Goal: Book appointment/travel/reservation

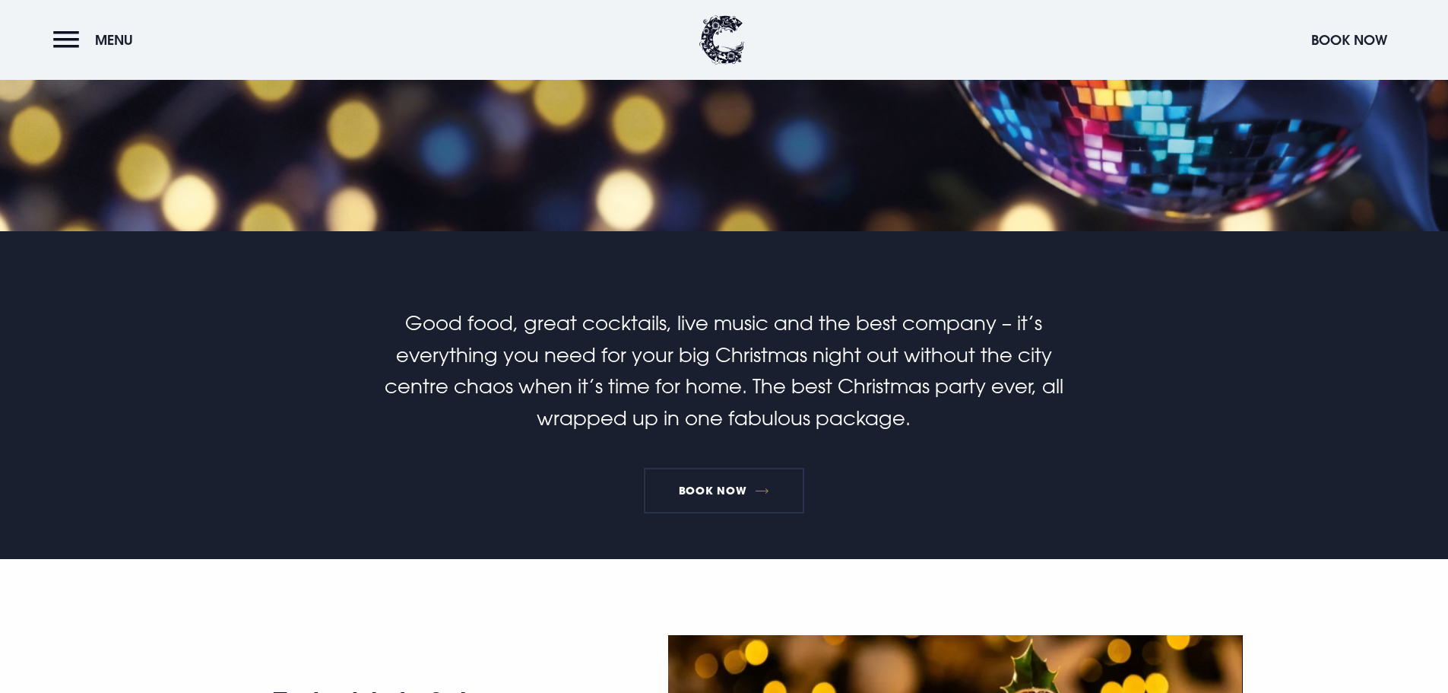
scroll to position [380, 0]
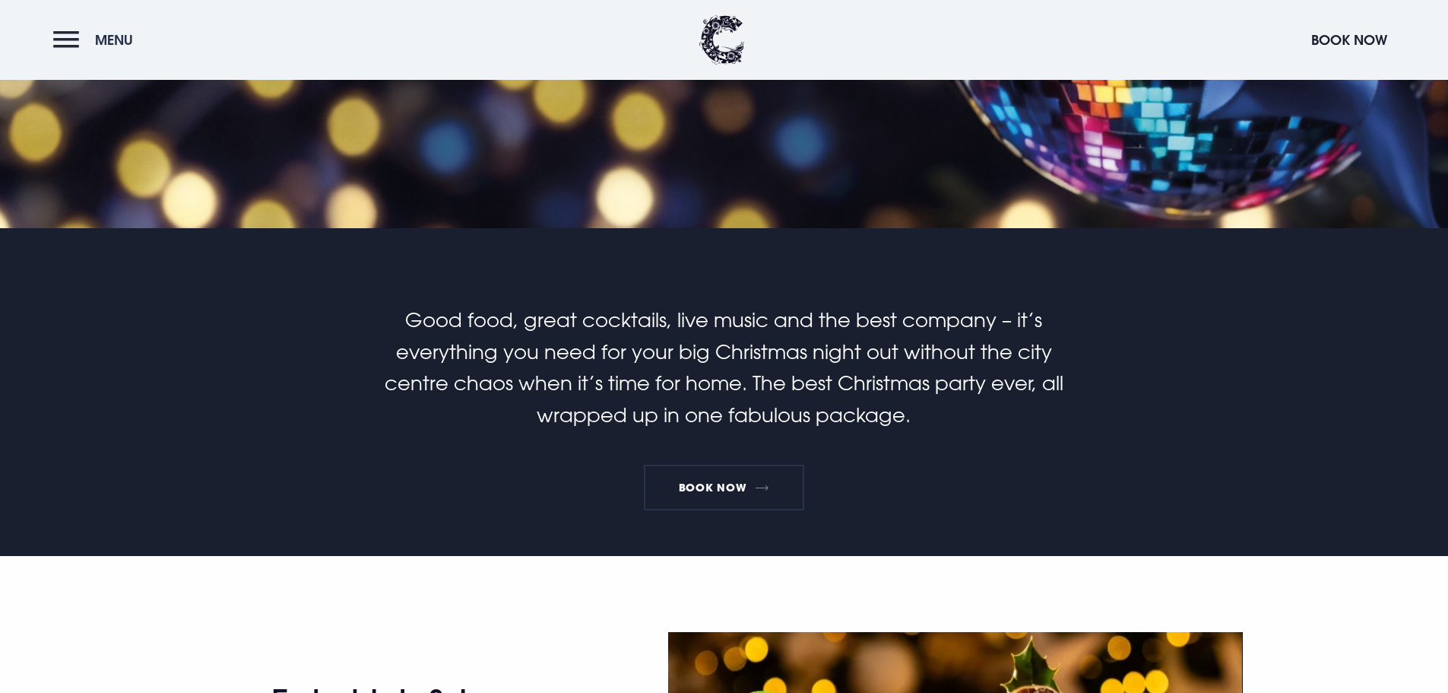
click at [63, 43] on button "Menu" at bounding box center [96, 40] width 87 height 33
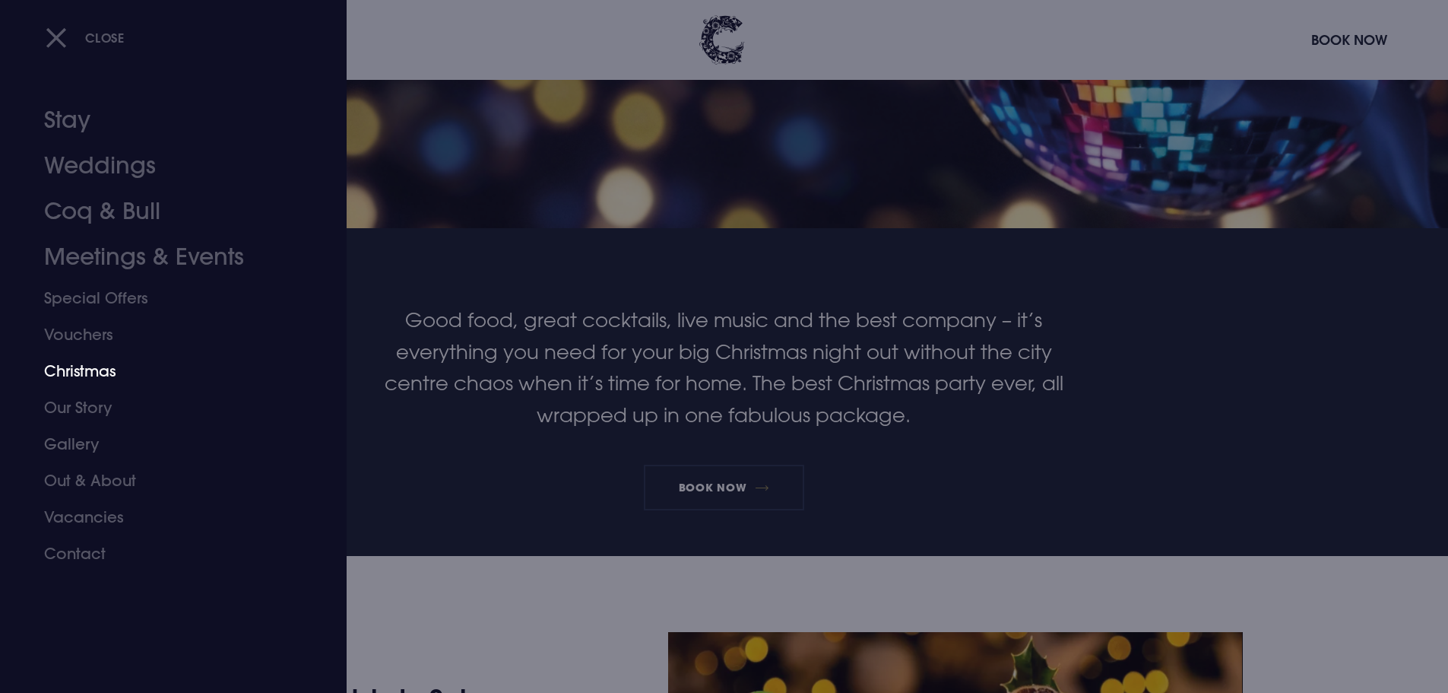
click at [68, 374] on link "Christmas" at bounding box center [164, 371] width 240 height 36
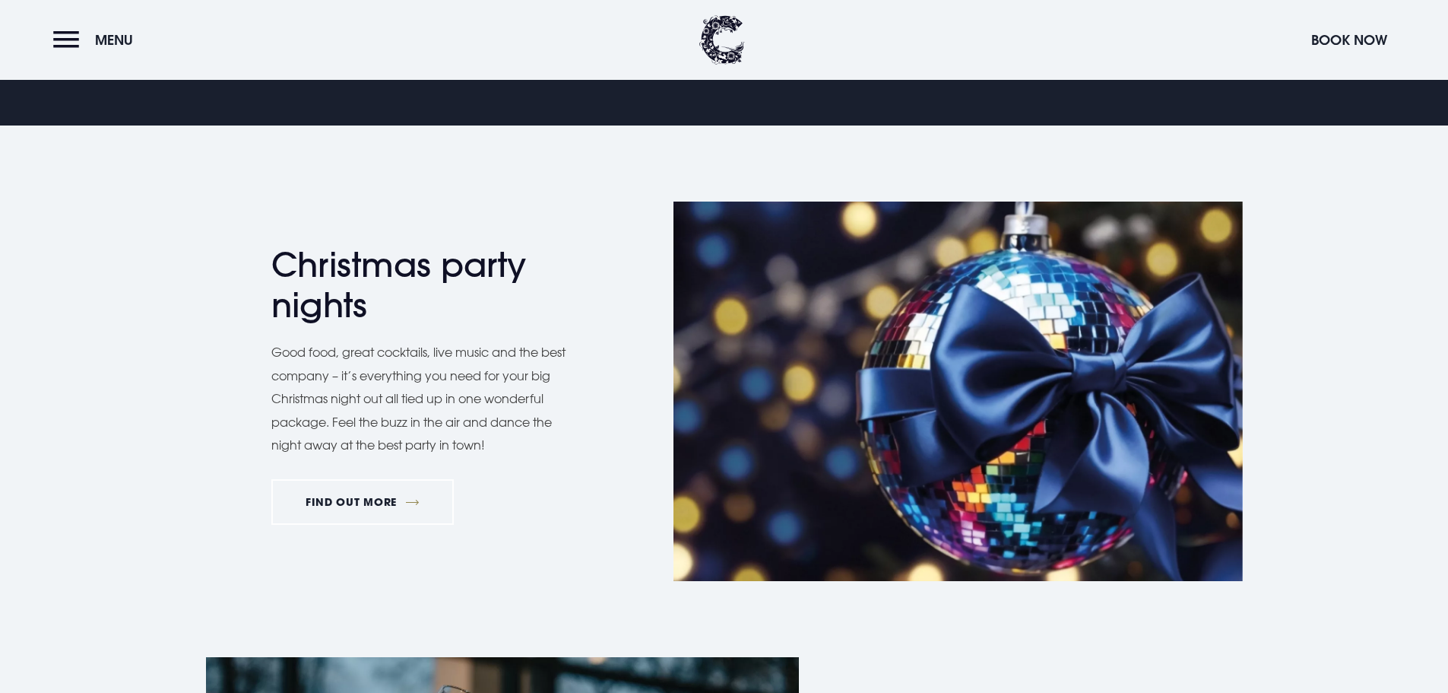
scroll to position [912, 0]
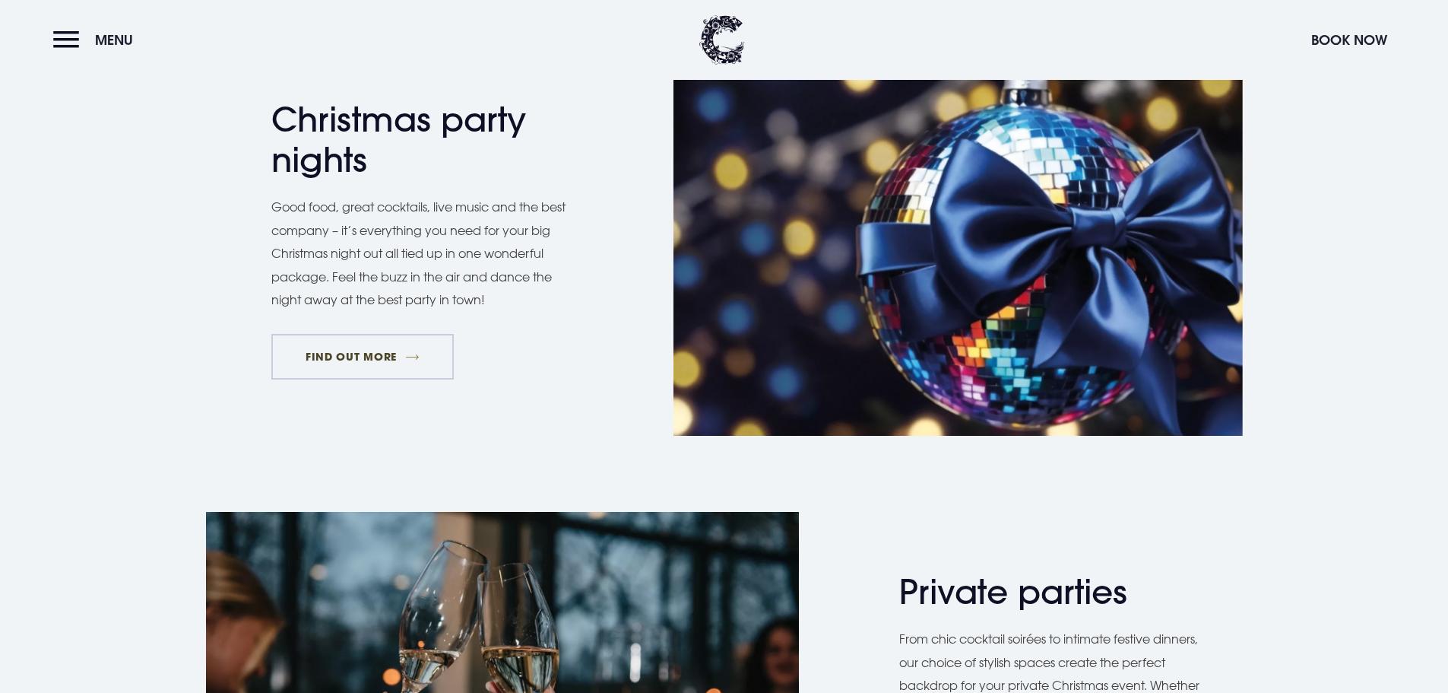
click at [396, 369] on link "FIND OUT MORE" at bounding box center [362, 357] width 183 height 46
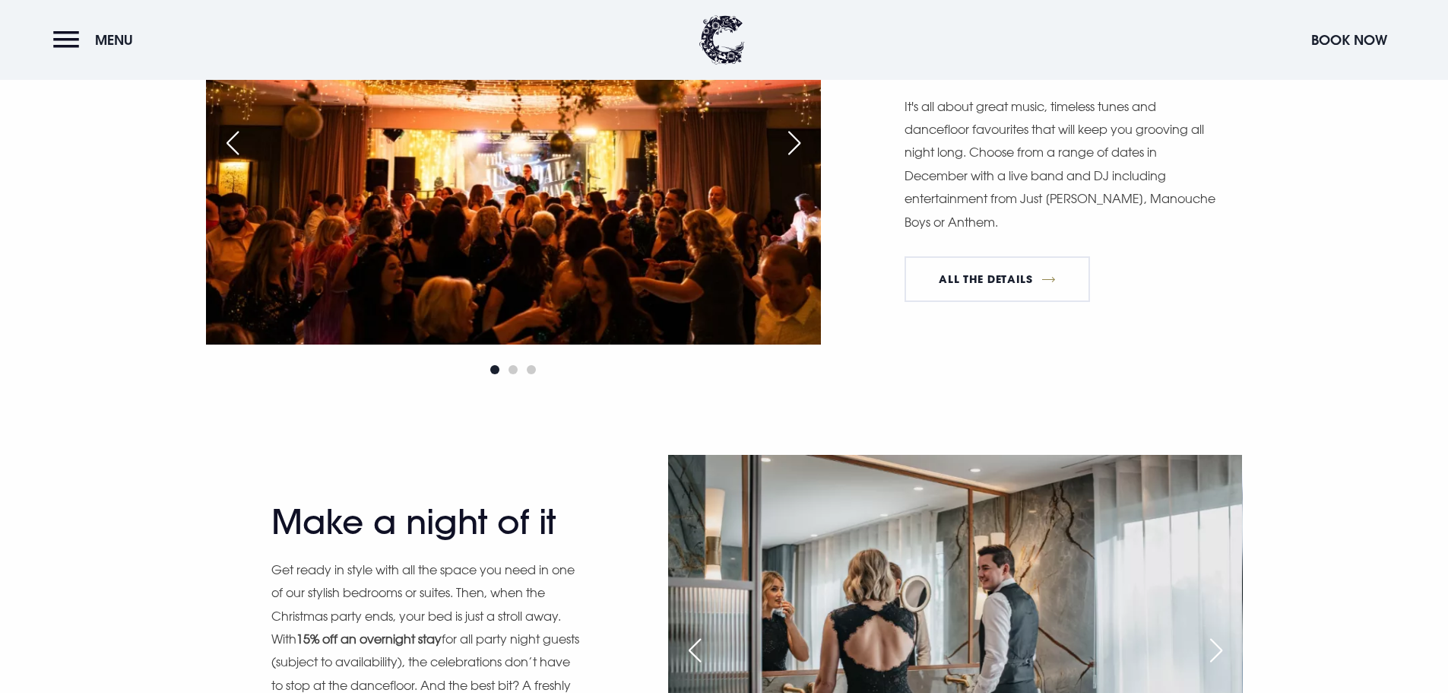
scroll to position [1597, 0]
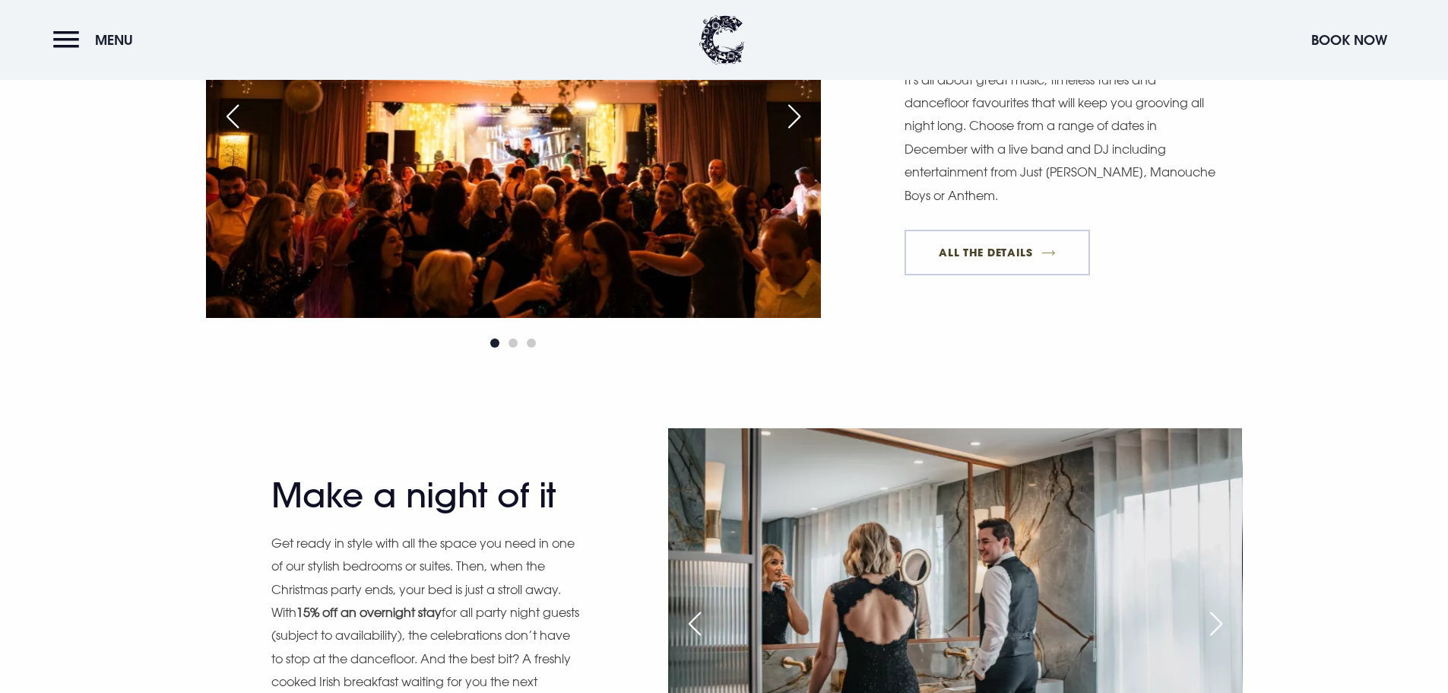
click at [1011, 257] on link "All The Details" at bounding box center [998, 253] width 186 height 46
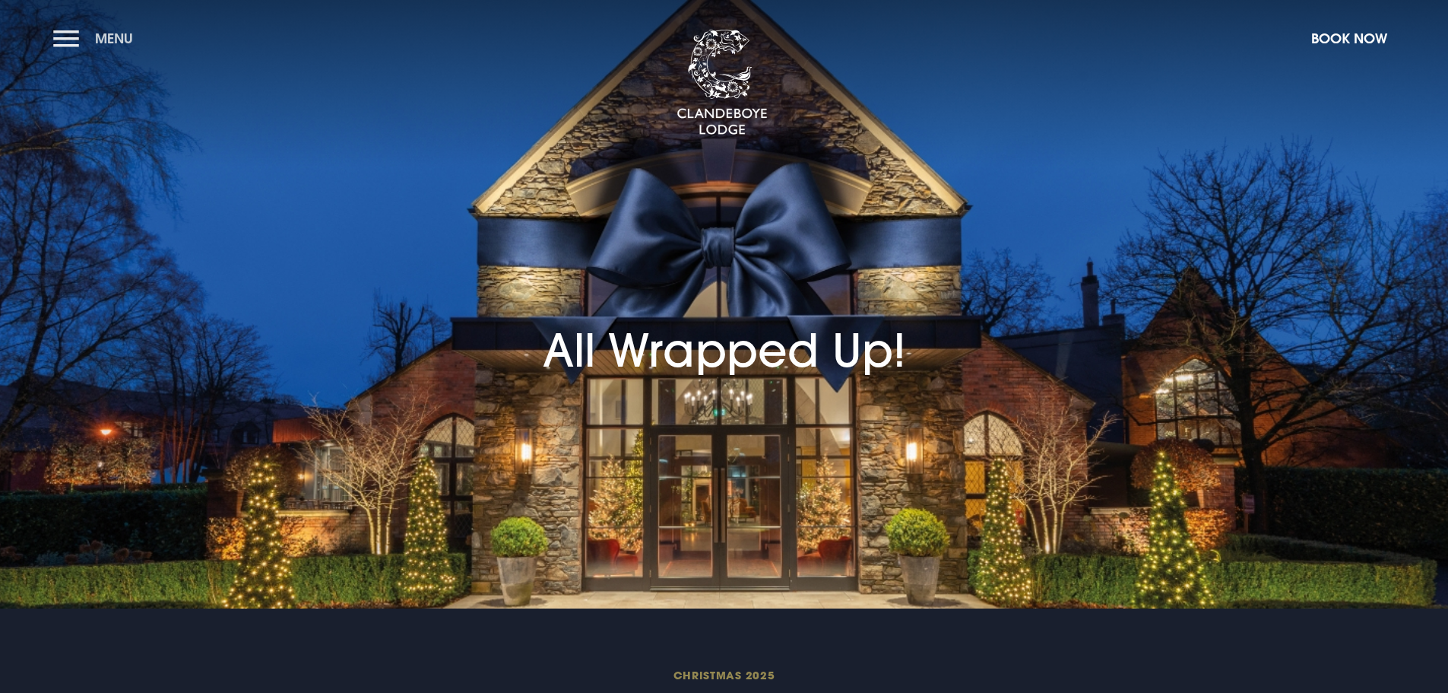
click at [78, 36] on button "Menu" at bounding box center [96, 38] width 87 height 33
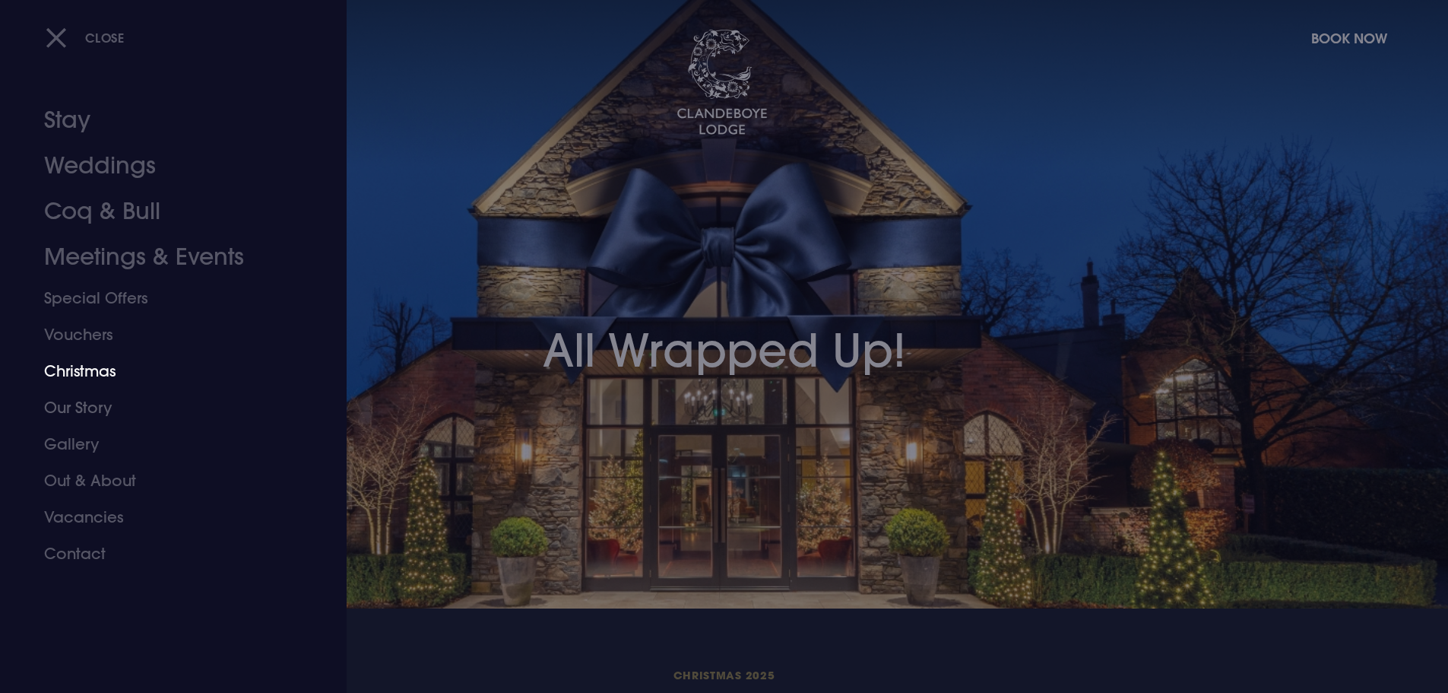
click at [76, 375] on link "Christmas" at bounding box center [164, 371] width 240 height 36
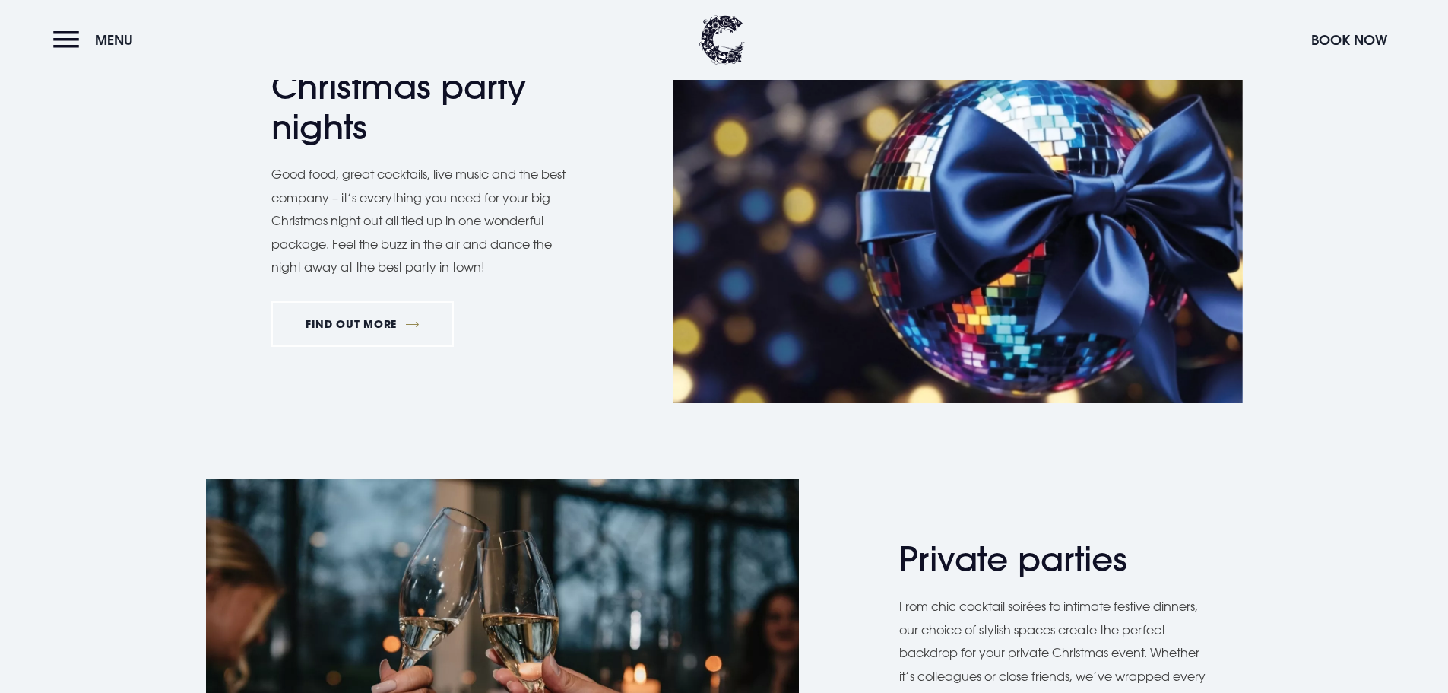
scroll to position [912, 0]
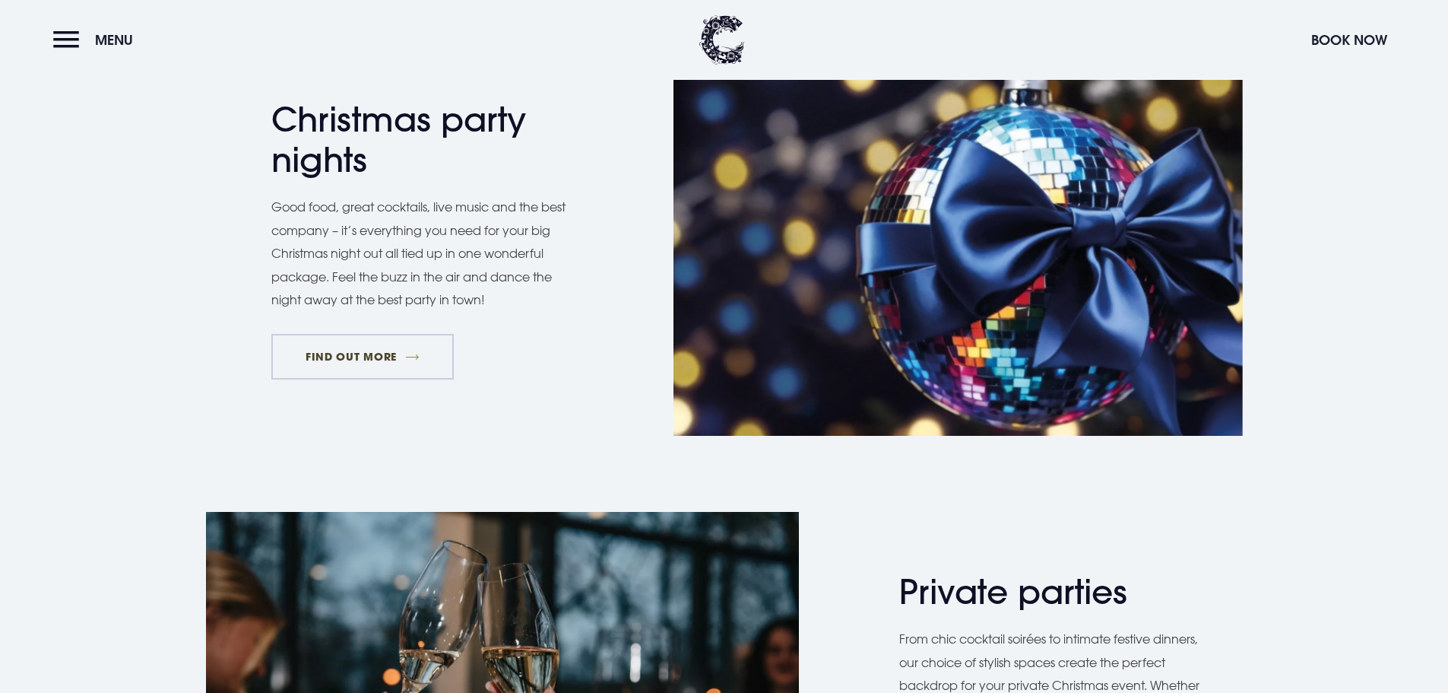
click at [392, 351] on link "FIND OUT MORE" at bounding box center [362, 357] width 183 height 46
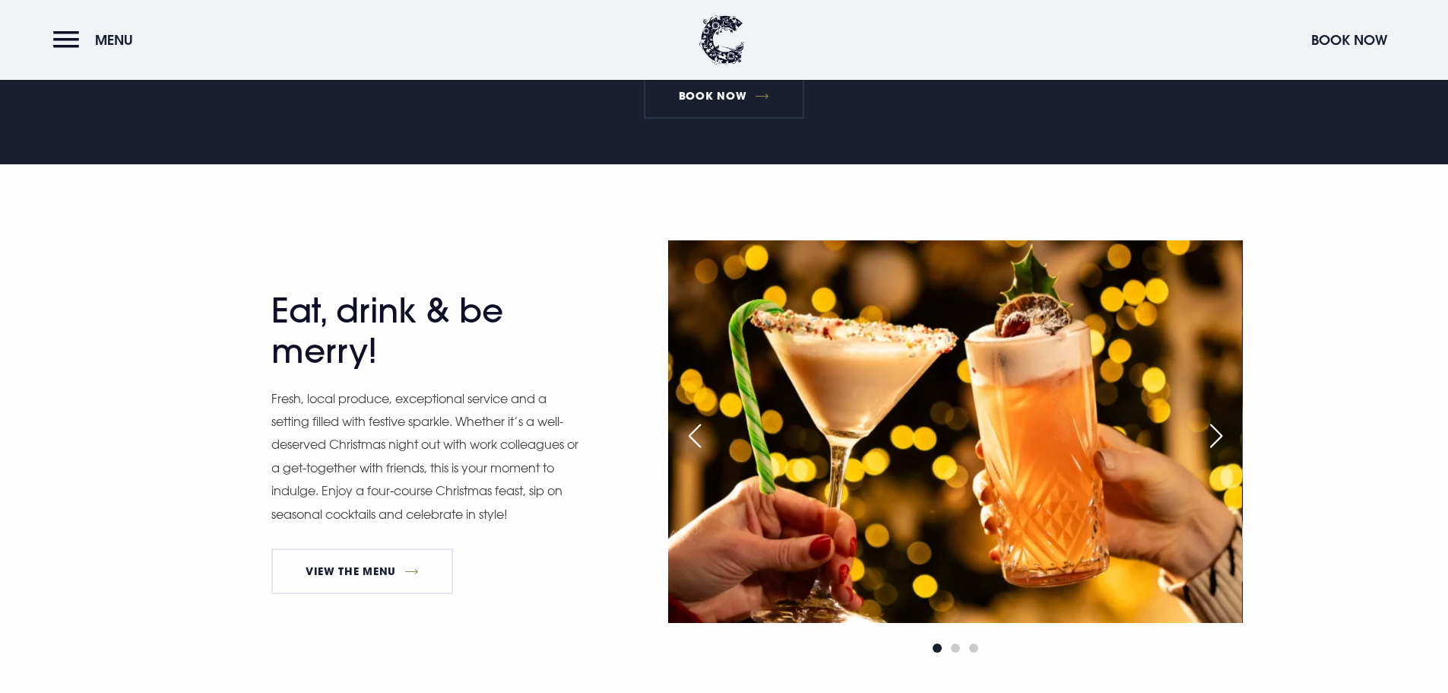
scroll to position [760, 0]
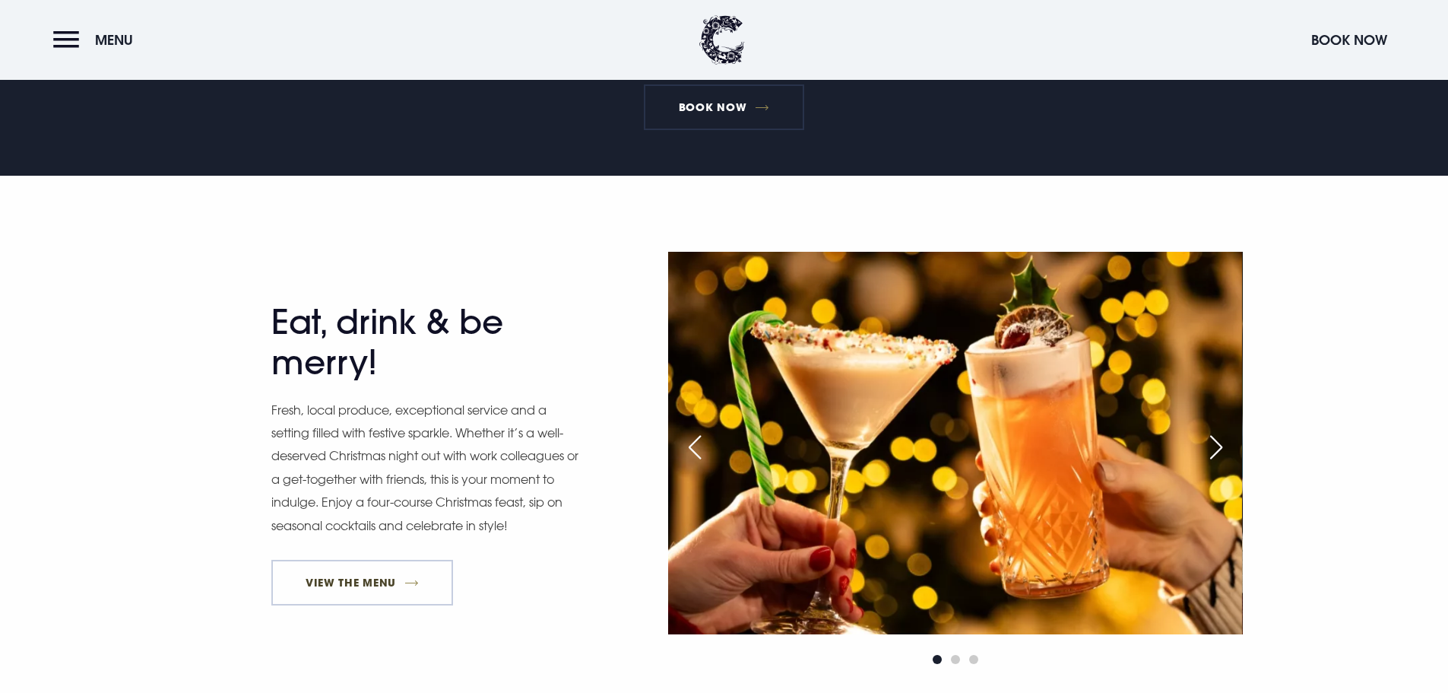
click at [417, 588] on link "View The Menu" at bounding box center [362, 583] width 182 height 46
